Goal: Navigation & Orientation: Find specific page/section

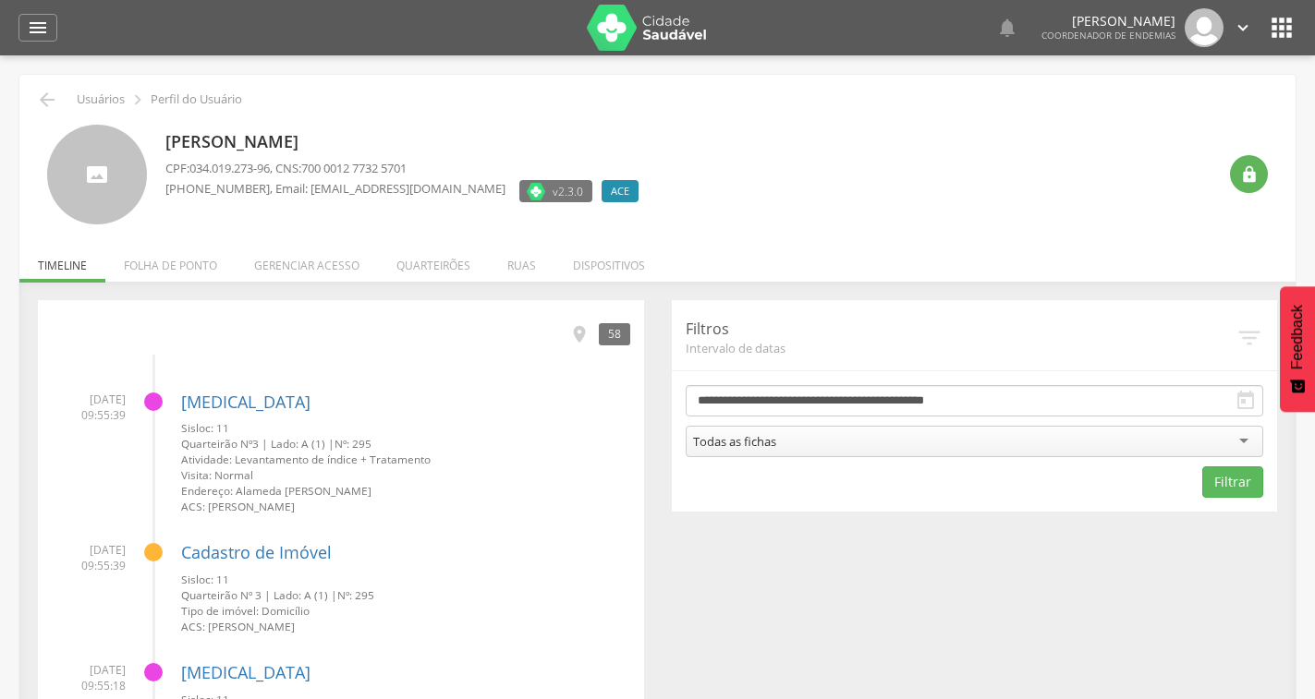
click at [608, 328] on div "58" at bounding box center [614, 333] width 31 height 21
click at [578, 337] on icon "" at bounding box center [579, 334] width 20 height 20
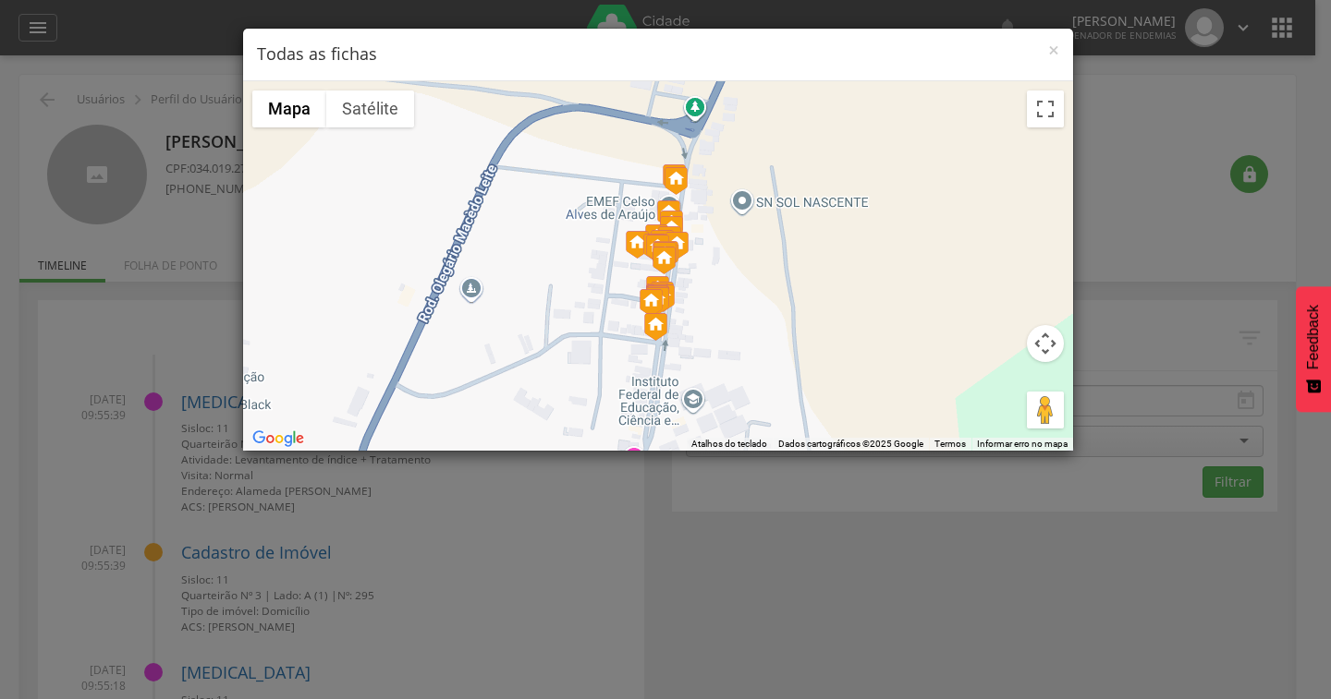
click at [1045, 338] on button "Controles da câmera no mapa" at bounding box center [1045, 343] width 37 height 37
drag, startPoint x: 1047, startPoint y: 99, endPoint x: 1046, endPoint y: 194, distance: 95.2
click at [1046, 99] on button "Ativar a visualização em tela cheia" at bounding box center [1045, 109] width 37 height 37
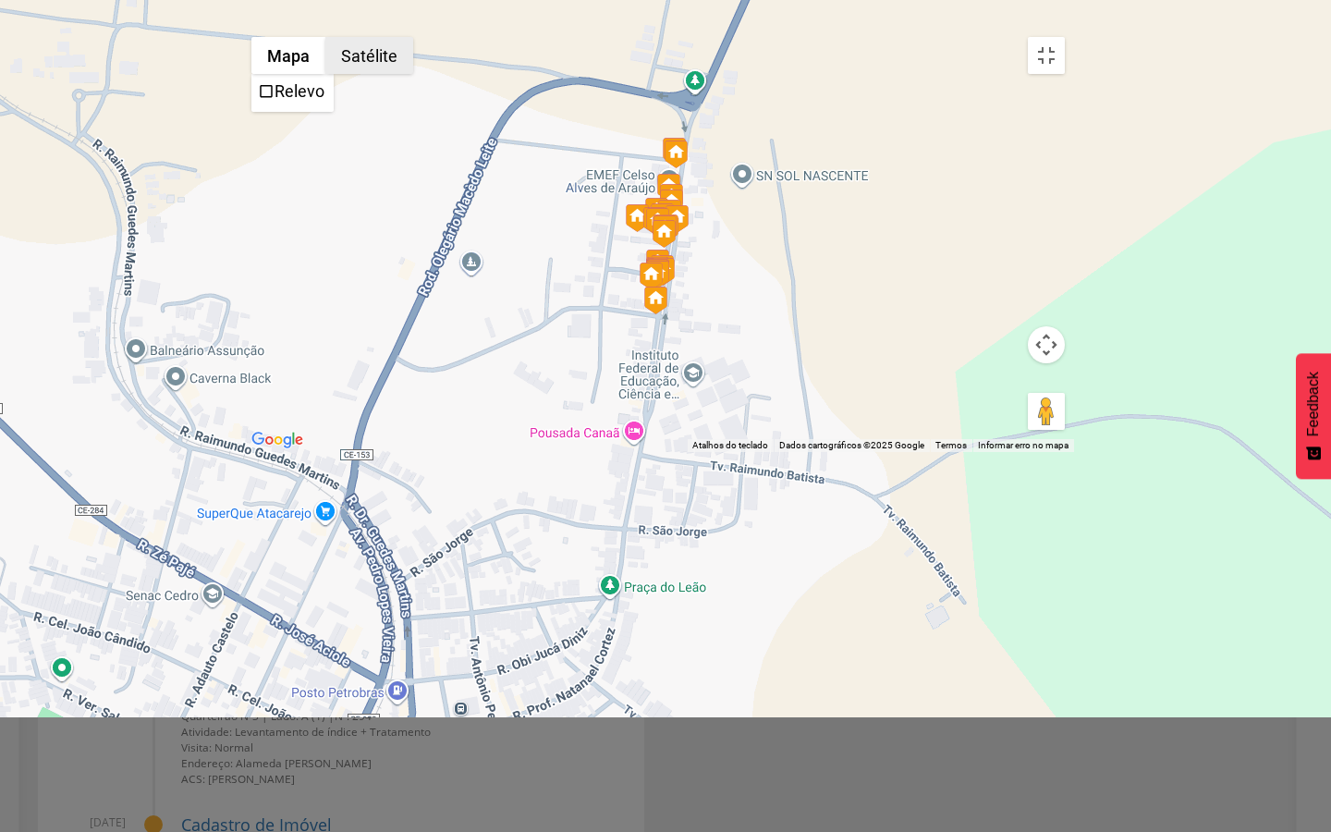
click at [325, 37] on button "Satélite" at bounding box center [369, 55] width 88 height 37
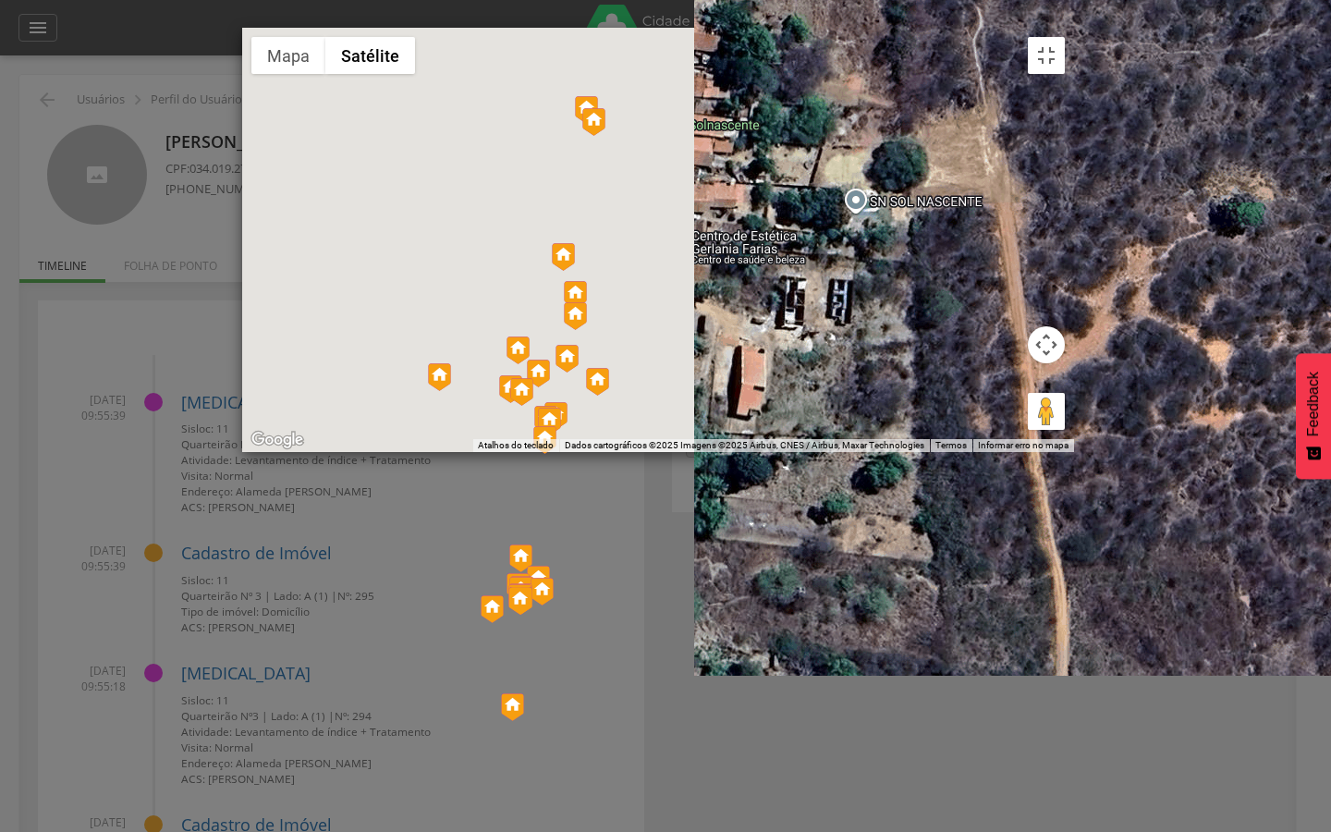
drag, startPoint x: 262, startPoint y: 567, endPoint x: 1011, endPoint y: 548, distance: 749.6
click at [1011, 452] on div at bounding box center [658, 240] width 832 height 424
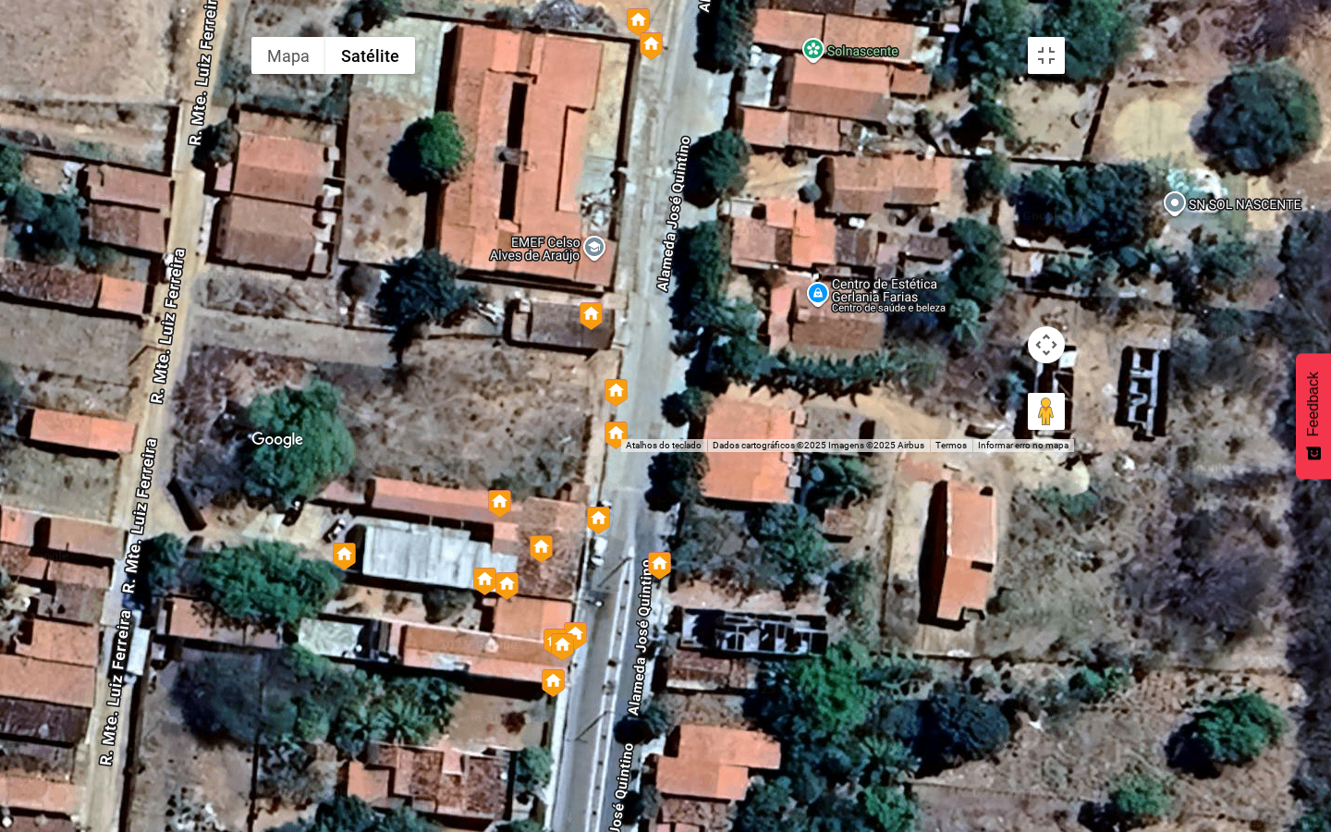
drag, startPoint x: 727, startPoint y: 249, endPoint x: 817, endPoint y: 333, distance: 122.9
click at [817, 333] on div at bounding box center [658, 240] width 832 height 424
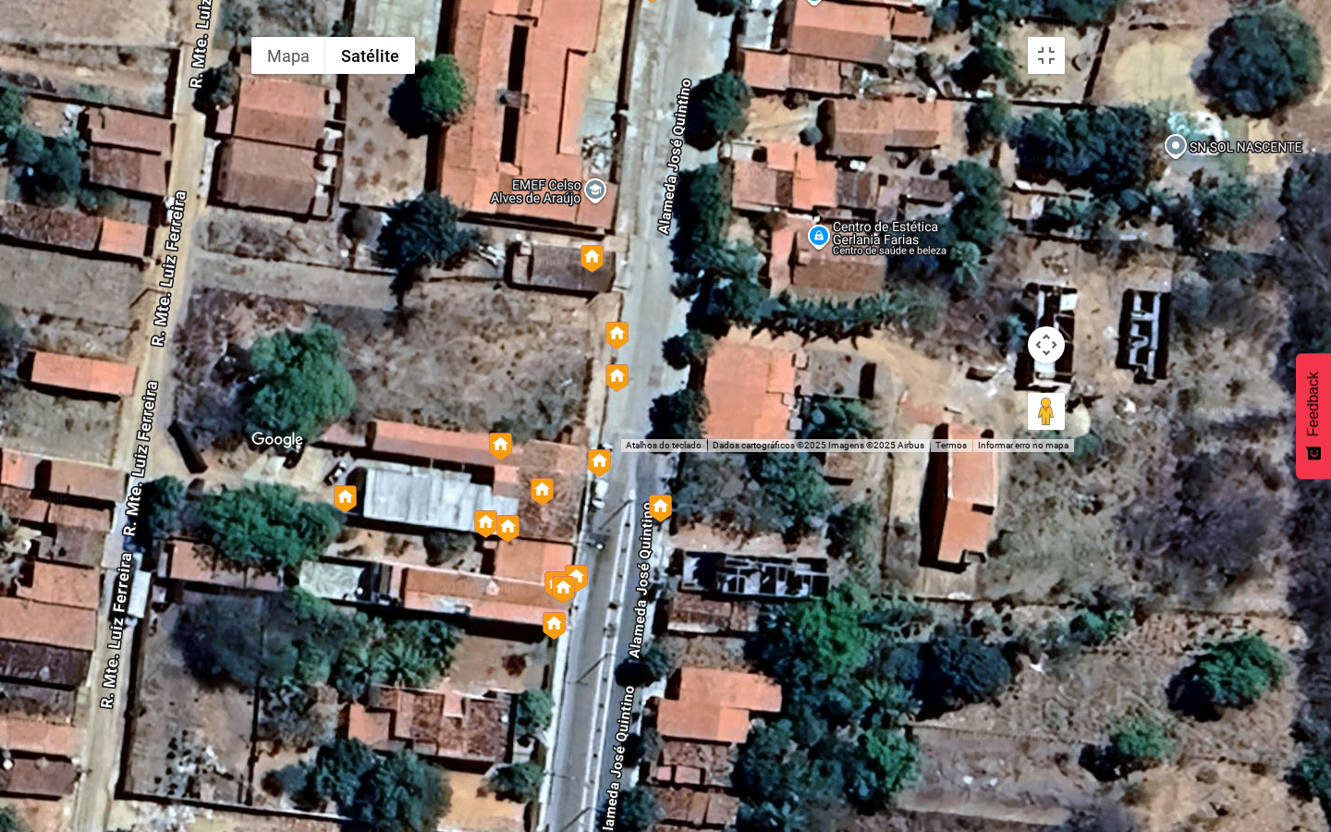
drag, startPoint x: 705, startPoint y: 674, endPoint x: 705, endPoint y: 483, distance: 190.4
click at [705, 452] on div at bounding box center [658, 240] width 832 height 424
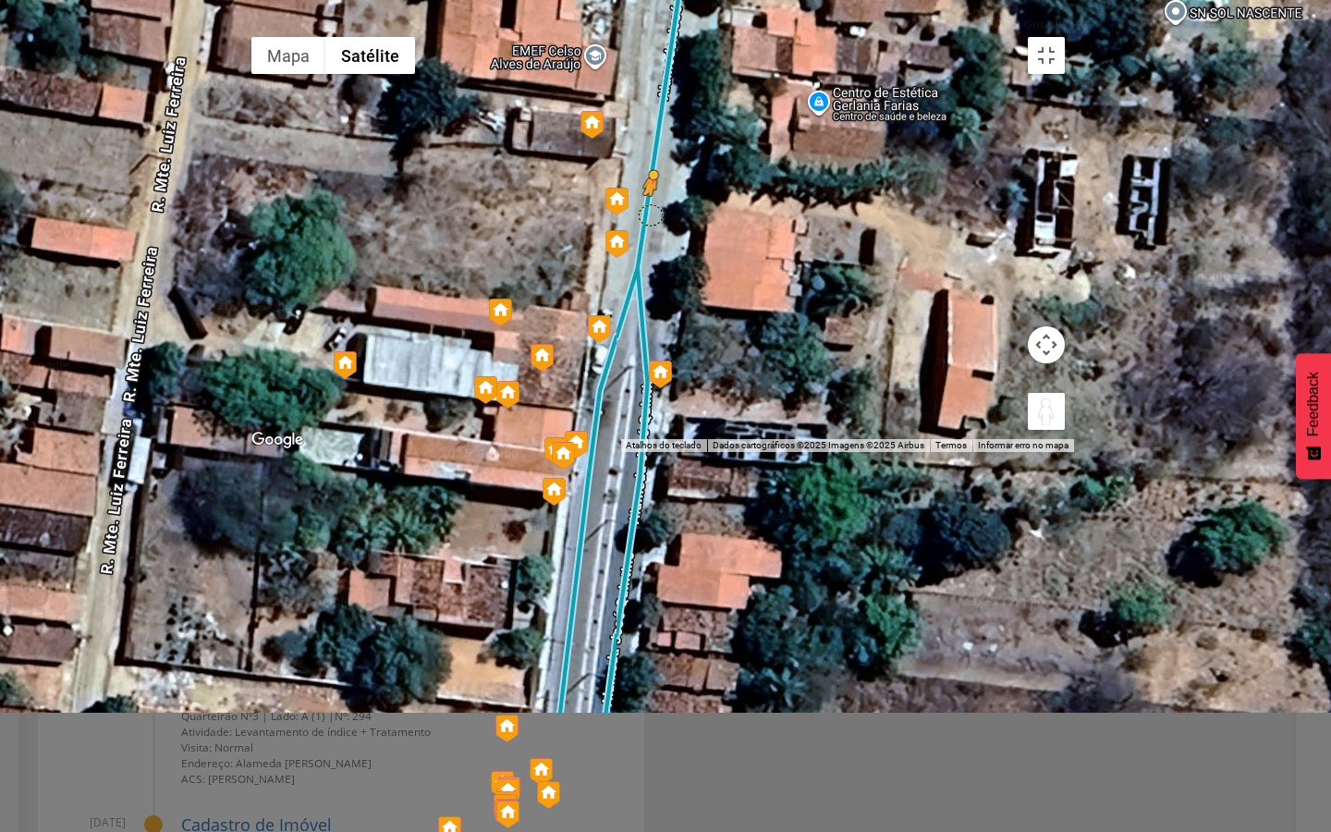
drag, startPoint x: 1303, startPoint y: 792, endPoint x: 658, endPoint y: 390, distance: 760.0
click at [658, 390] on div "Pressione as teclas Alt + Enter para ativar o recurso de arrastar com o teclado…" at bounding box center [658, 240] width 832 height 424
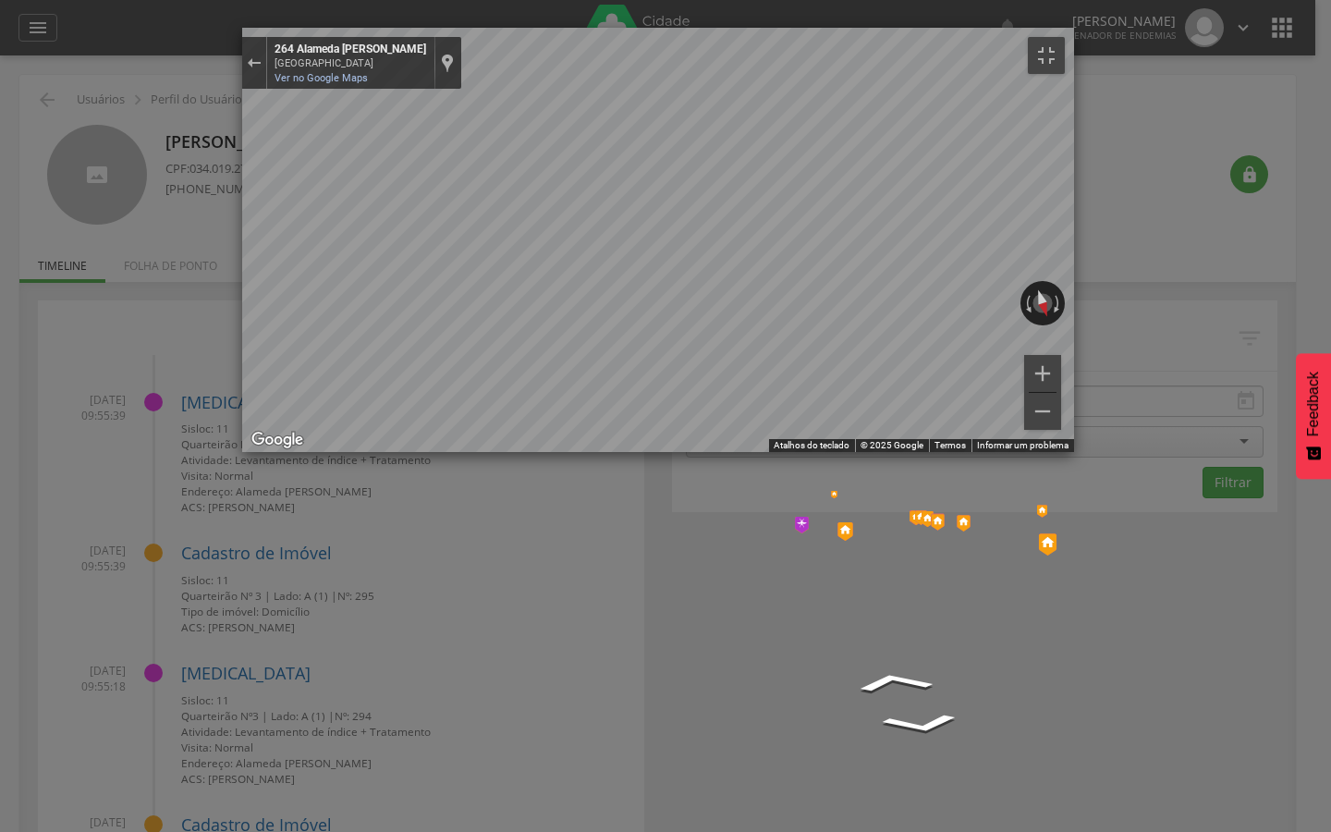
click at [794, 517] on img "Mapa" at bounding box center [801, 525] width 14 height 17
click at [1064, 37] on button "Ativar a visualização em tela cheia" at bounding box center [1046, 55] width 37 height 37
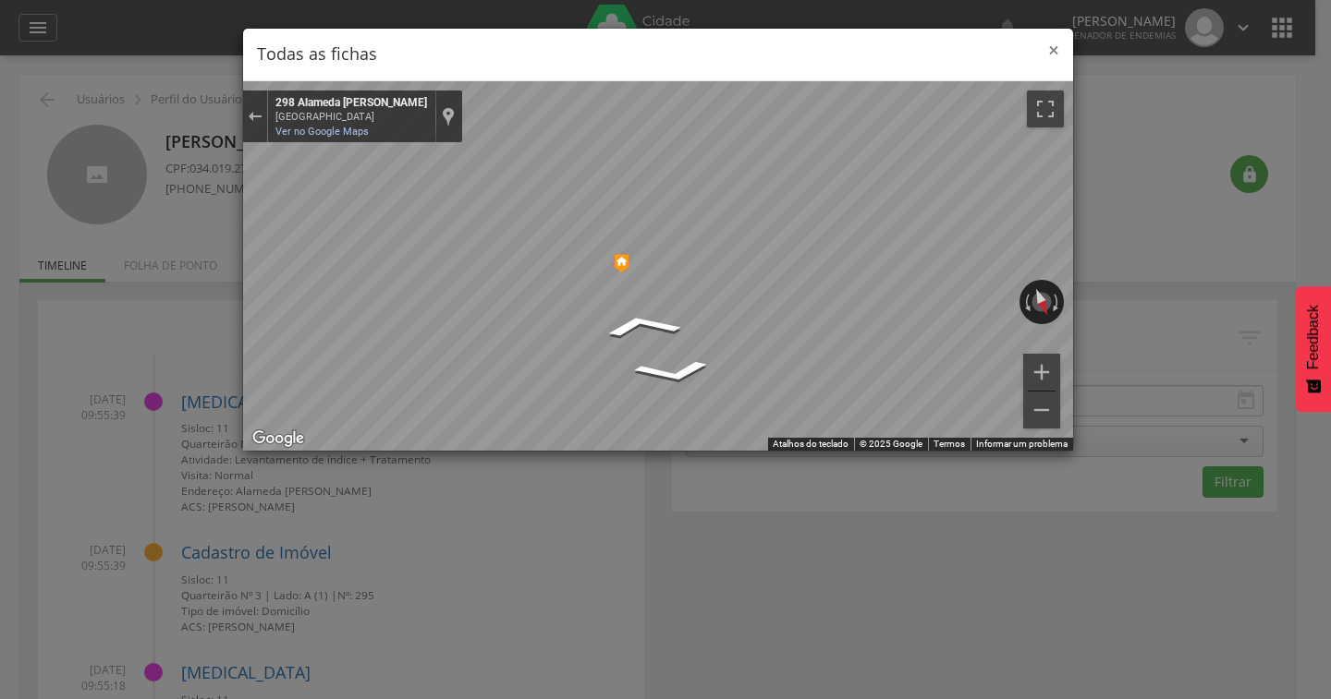
click at [1054, 52] on span "×" at bounding box center [1053, 50] width 11 height 26
